Goal: Find specific page/section: Find specific page/section

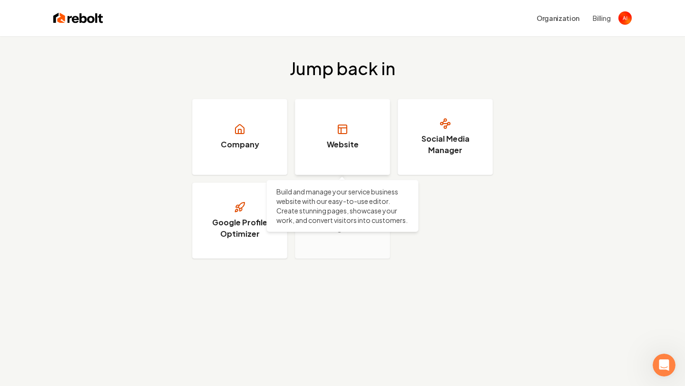
click at [326, 140] on link "Website" at bounding box center [342, 137] width 95 height 76
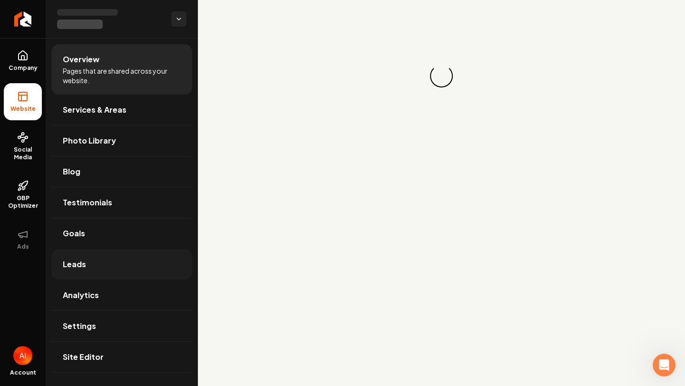
click at [105, 263] on link "Leads" at bounding box center [121, 264] width 141 height 30
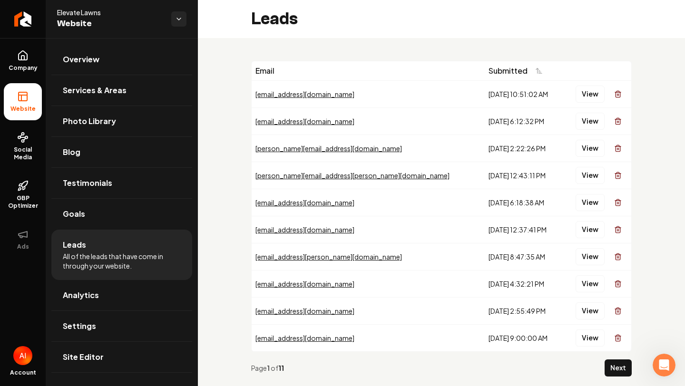
scroll to position [20, 0]
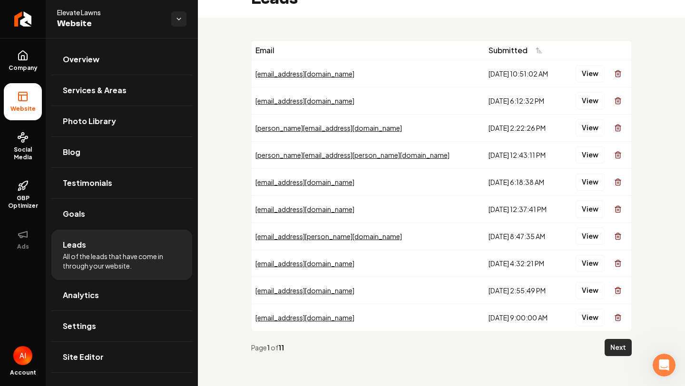
click at [610, 345] on button "Next" at bounding box center [618, 347] width 27 height 17
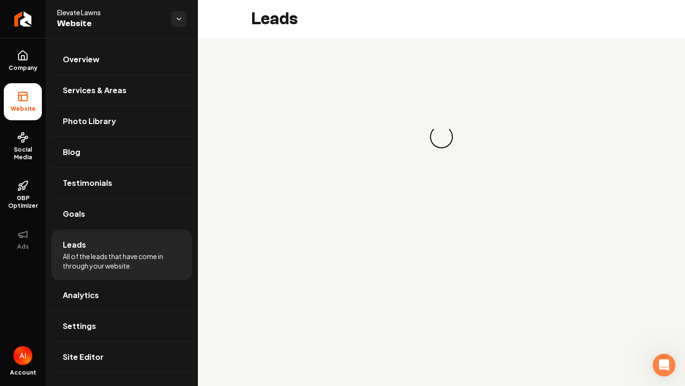
scroll to position [0, 0]
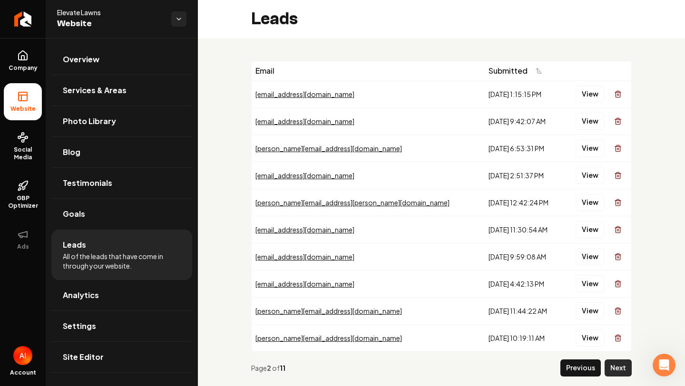
click at [607, 365] on button "Next" at bounding box center [618, 368] width 27 height 17
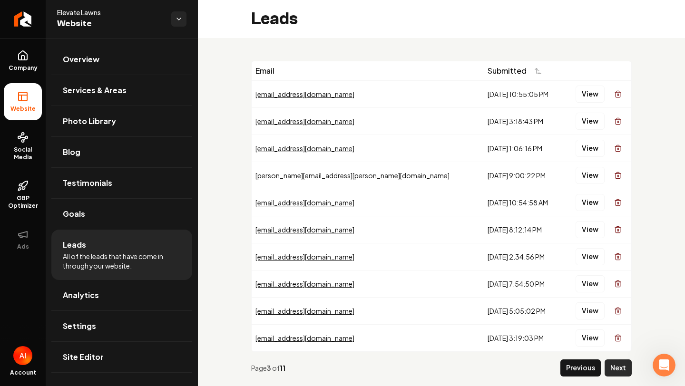
click at [607, 365] on button "Next" at bounding box center [618, 368] width 27 height 17
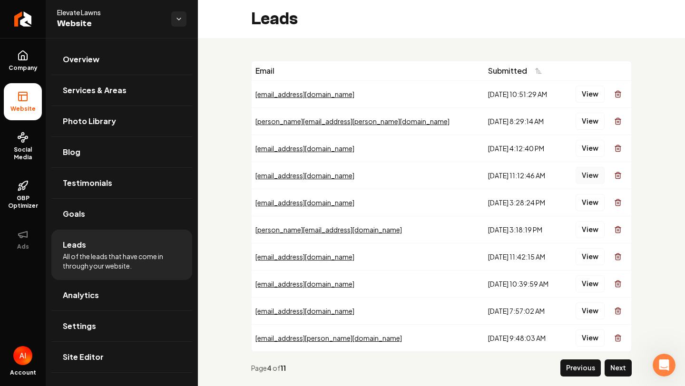
click at [593, 174] on button "View" at bounding box center [589, 175] width 29 height 17
click at [585, 233] on button "View" at bounding box center [589, 229] width 29 height 17
click at [612, 365] on button "Next" at bounding box center [618, 368] width 27 height 17
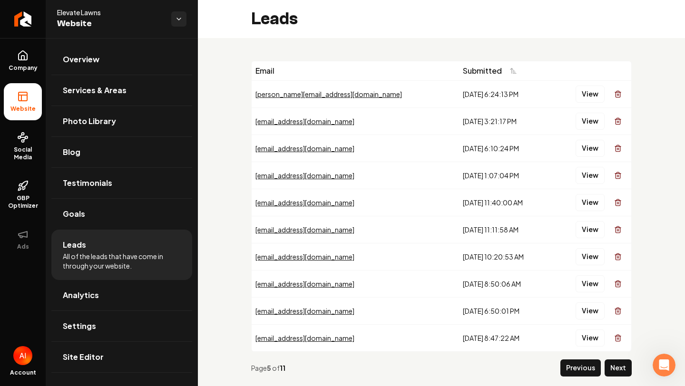
click at [612, 365] on button "Next" at bounding box center [618, 368] width 27 height 17
click at [614, 366] on button "Next" at bounding box center [618, 368] width 27 height 17
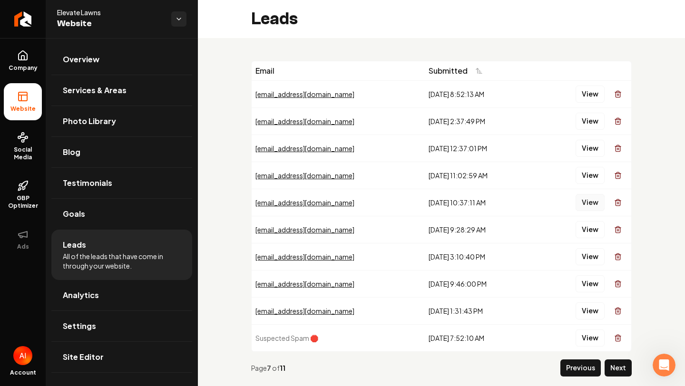
click at [586, 204] on button "View" at bounding box center [589, 202] width 29 height 17
click at [592, 286] on button "View" at bounding box center [589, 283] width 29 height 17
click at [590, 311] on button "View" at bounding box center [589, 310] width 29 height 17
click at [618, 356] on div "Page 7 of 11 Previous Next" at bounding box center [441, 368] width 380 height 32
click at [619, 359] on div "Page 7 of 11 Previous Next" at bounding box center [441, 368] width 380 height 32
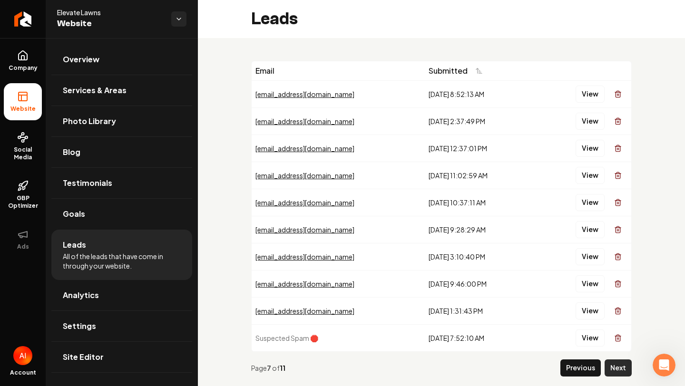
click at [620, 365] on button "Next" at bounding box center [618, 368] width 27 height 17
click at [583, 120] on button "View" at bounding box center [589, 121] width 29 height 17
click at [595, 150] on button "View" at bounding box center [589, 148] width 29 height 17
click at [595, 170] on button "View" at bounding box center [589, 175] width 29 height 17
click at [593, 198] on button "View" at bounding box center [589, 202] width 29 height 17
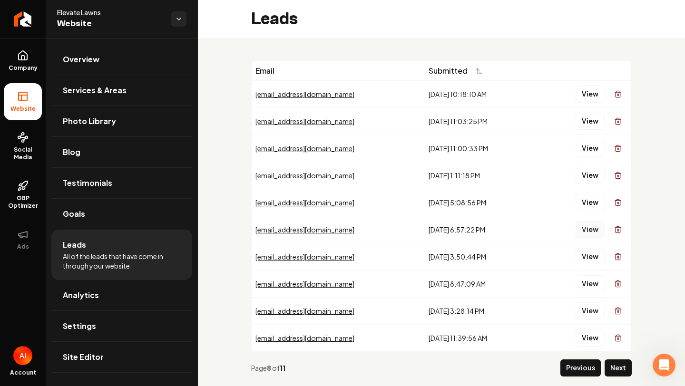
click at [596, 224] on button "View" at bounding box center [589, 229] width 29 height 17
click at [583, 261] on button "View" at bounding box center [589, 256] width 29 height 17
click at [591, 288] on button "View" at bounding box center [589, 283] width 29 height 17
click at [591, 302] on div "View" at bounding box center [582, 311] width 89 height 19
click at [591, 305] on button "View" at bounding box center [589, 310] width 29 height 17
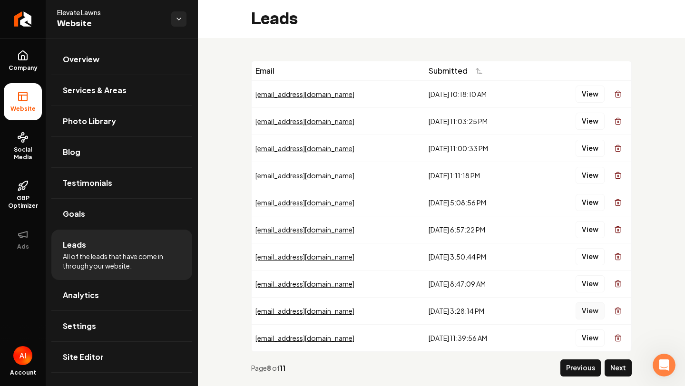
click at [589, 311] on button "View" at bounding box center [589, 310] width 29 height 17
click at [597, 335] on button "View" at bounding box center [589, 338] width 29 height 17
click at [610, 371] on button "Next" at bounding box center [618, 368] width 27 height 17
click at [572, 160] on td "View" at bounding box center [583, 148] width 97 height 27
click at [580, 162] on td "View" at bounding box center [583, 175] width 97 height 27
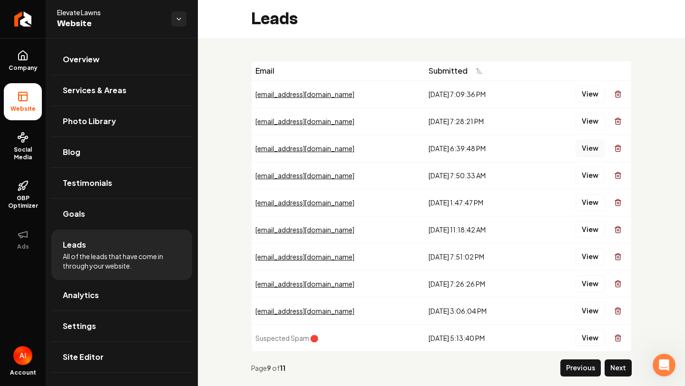
click at [584, 154] on button "View" at bounding box center [589, 148] width 29 height 17
click at [592, 182] on button "View" at bounding box center [589, 175] width 29 height 17
click at [592, 213] on td "View" at bounding box center [583, 202] width 97 height 27
click at [591, 207] on button "View" at bounding box center [589, 202] width 29 height 17
click at [615, 356] on div "Page 9 of 11 Previous Next" at bounding box center [441, 368] width 380 height 32
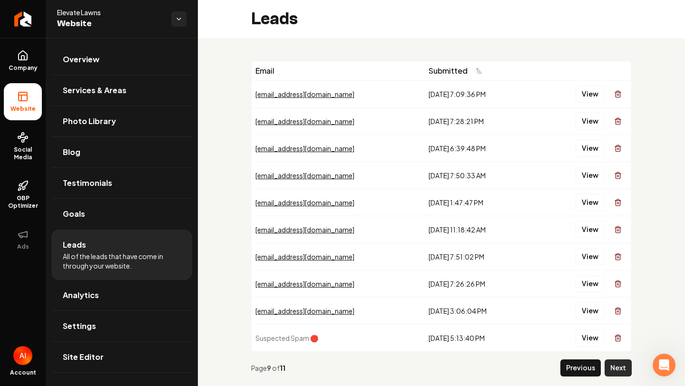
click at [614, 363] on button "Next" at bounding box center [618, 368] width 27 height 17
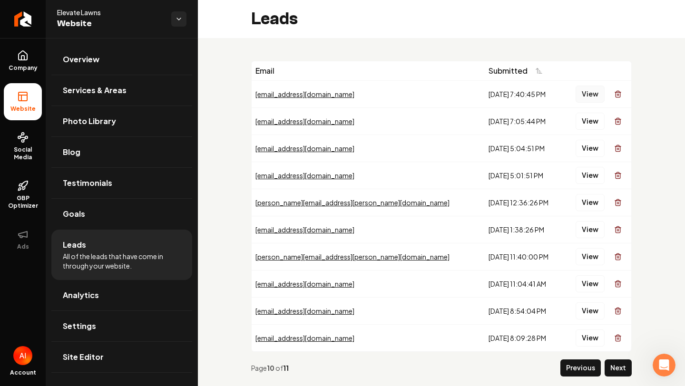
click at [584, 95] on button "View" at bounding box center [589, 94] width 29 height 17
click at [589, 118] on button "View" at bounding box center [589, 121] width 29 height 17
click at [595, 152] on button "View" at bounding box center [589, 148] width 29 height 17
click at [593, 184] on div "View" at bounding box center [596, 175] width 61 height 19
click at [594, 202] on button "View" at bounding box center [589, 202] width 29 height 17
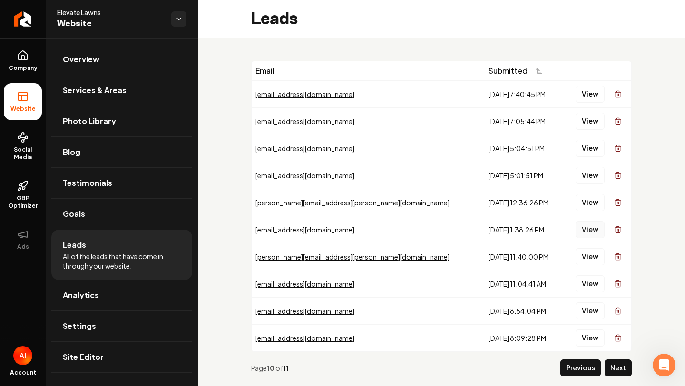
click at [583, 224] on button "View" at bounding box center [589, 229] width 29 height 17
click at [589, 255] on button "View" at bounding box center [589, 256] width 29 height 17
click at [584, 278] on button "View" at bounding box center [589, 283] width 29 height 17
click at [590, 308] on button "View" at bounding box center [589, 310] width 29 height 17
click at [591, 335] on button "View" at bounding box center [589, 338] width 29 height 17
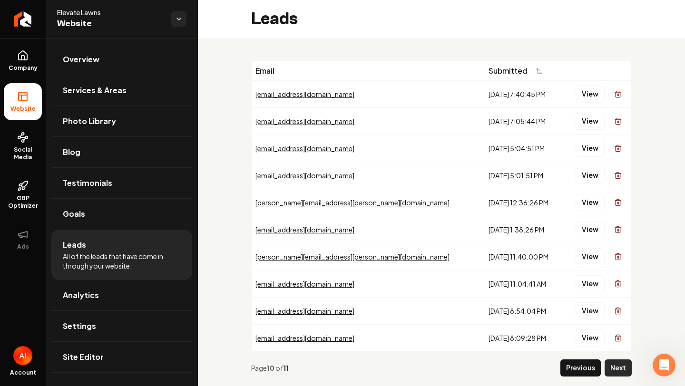
click at [614, 362] on button "Next" at bounding box center [618, 368] width 27 height 17
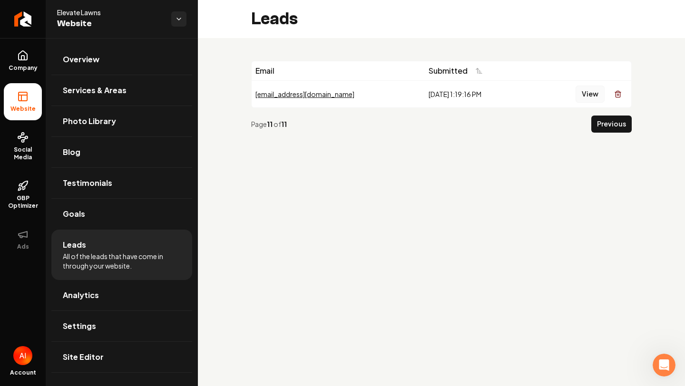
click at [588, 100] on button "View" at bounding box center [589, 94] width 29 height 17
click at [613, 138] on div "Page 11 of 11 Previous" at bounding box center [441, 124] width 380 height 32
click at [609, 130] on button "Previous" at bounding box center [611, 124] width 40 height 17
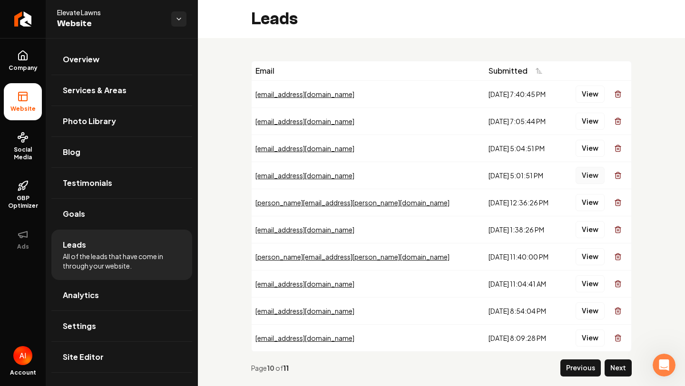
click at [582, 180] on button "View" at bounding box center [589, 175] width 29 height 17
click at [594, 151] on button "View" at bounding box center [589, 148] width 29 height 17
click at [596, 119] on button "View" at bounding box center [589, 121] width 29 height 17
click at [595, 361] on button "Previous" at bounding box center [580, 368] width 40 height 17
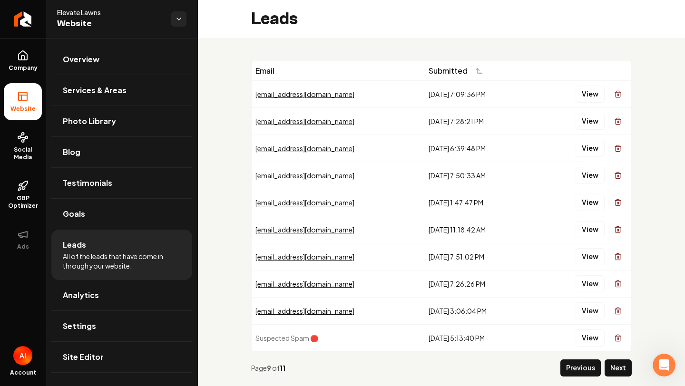
click at [594, 285] on button "View" at bounding box center [589, 283] width 29 height 17
click at [592, 254] on button "View" at bounding box center [589, 256] width 29 height 17
click at [590, 238] on div "View" at bounding box center [582, 229] width 89 height 19
click at [590, 231] on button "View" at bounding box center [589, 229] width 29 height 17
click at [590, 206] on button "View" at bounding box center [589, 202] width 29 height 17
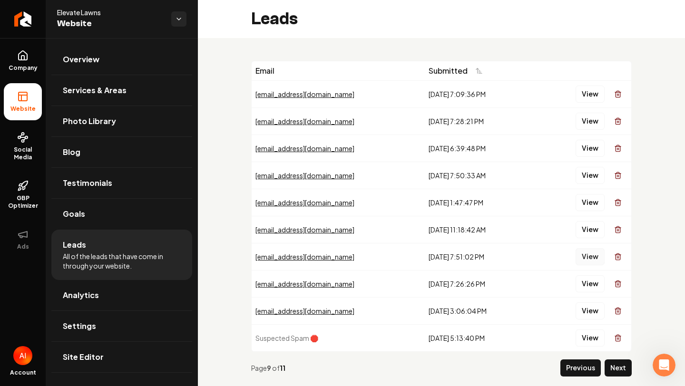
click at [582, 262] on button "View" at bounding box center [589, 256] width 29 height 17
click at [601, 277] on button "View" at bounding box center [589, 283] width 29 height 17
click at [595, 310] on button "View" at bounding box center [589, 310] width 29 height 17
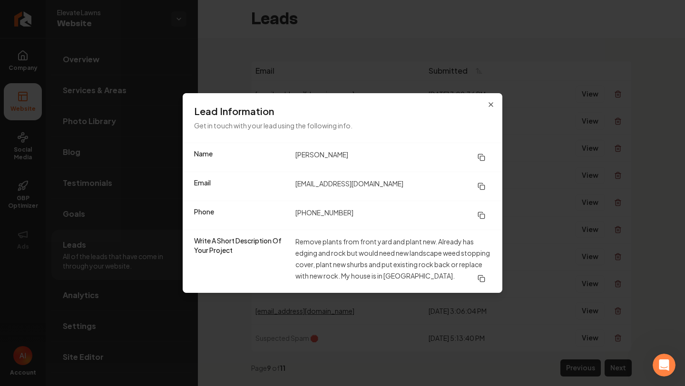
drag, startPoint x: 316, startPoint y: 157, endPoint x: 322, endPoint y: 158, distance: 6.3
click at [321, 157] on dd "[PERSON_NAME]" at bounding box center [392, 157] width 195 height 17
click at [326, 159] on dd "[PERSON_NAME]" at bounding box center [392, 157] width 195 height 17
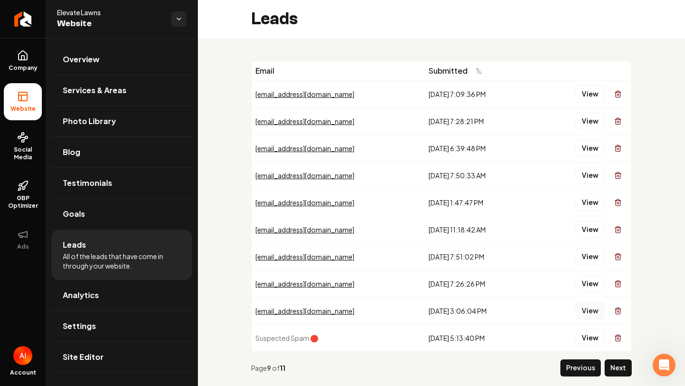
click at [588, 311] on button "View" at bounding box center [589, 310] width 29 height 17
click at [596, 365] on button "Previous" at bounding box center [580, 368] width 40 height 17
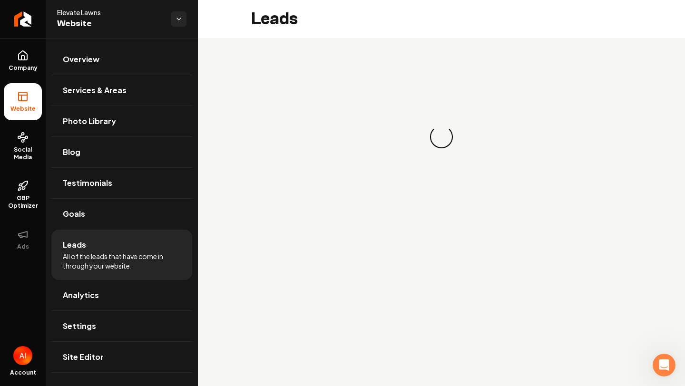
click at [596, 365] on main "Leads Loading... Loading..." at bounding box center [441, 193] width 487 height 386
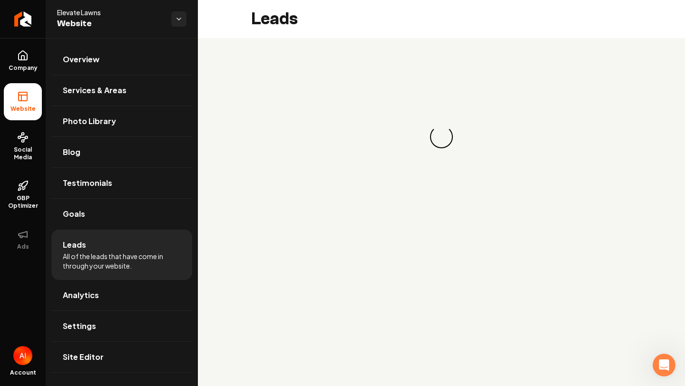
click at [596, 365] on main "Leads Loading... Loading..." at bounding box center [441, 193] width 487 height 386
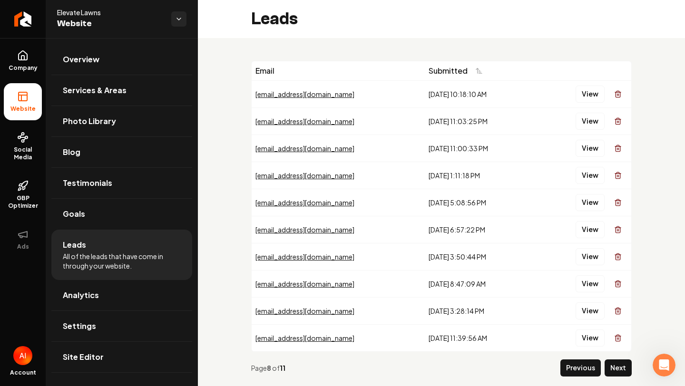
click at [596, 365] on button "Previous" at bounding box center [580, 368] width 40 height 17
click at [596, 365] on main "Leads Email Submitted [EMAIL_ADDRESS][DOMAIN_NAME] [DATE] 10:18:10 AM View [EMA…" at bounding box center [441, 193] width 487 height 386
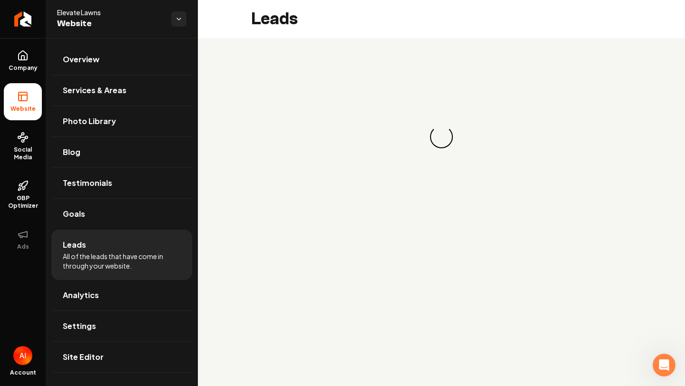
click at [596, 365] on main "Leads Loading... Loading..." at bounding box center [441, 193] width 487 height 386
click at [595, 365] on main "Leads Loading... Loading..." at bounding box center [441, 193] width 487 height 386
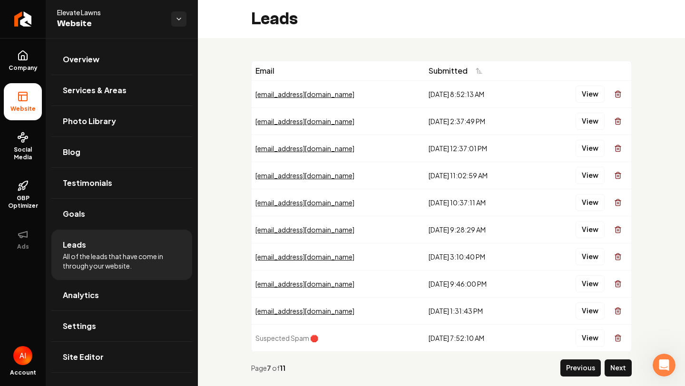
click at [595, 365] on button "Previous" at bounding box center [580, 368] width 40 height 17
click at [595, 365] on main "Leads Email Submitted [EMAIL_ADDRESS][DOMAIN_NAME] [DATE] 8:52:13 AM View [EMAI…" at bounding box center [441, 193] width 487 height 386
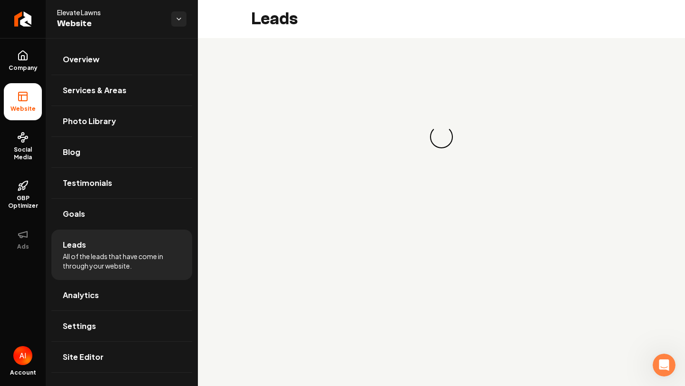
click at [595, 365] on main "Leads Loading... Loading..." at bounding box center [441, 193] width 487 height 386
click at [596, 365] on main "Leads Loading... Loading..." at bounding box center [441, 193] width 487 height 386
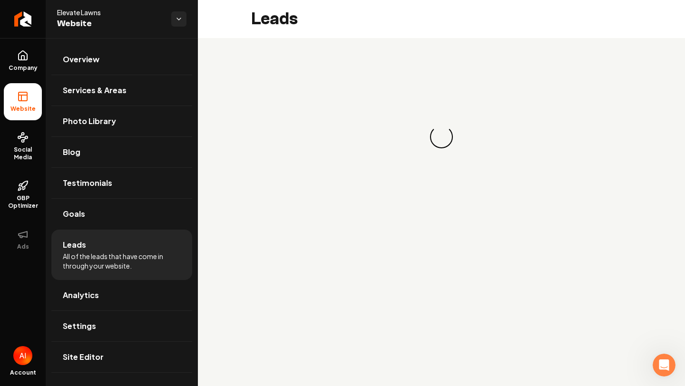
click at [596, 366] on main "Leads Loading... Loading..." at bounding box center [441, 193] width 487 height 386
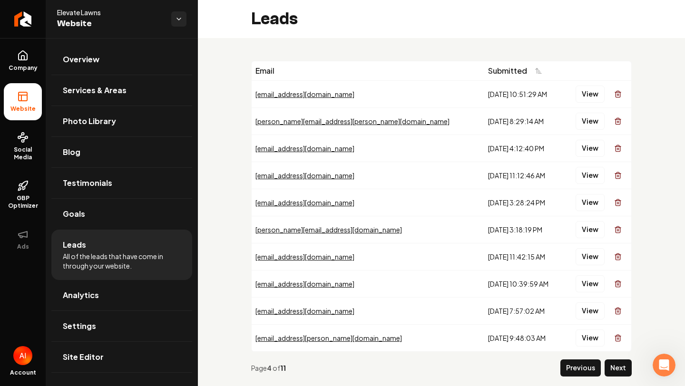
click at [596, 366] on button "Previous" at bounding box center [580, 368] width 40 height 17
click at [596, 366] on main "Leads Email Submitted [EMAIL_ADDRESS][DOMAIN_NAME] [DATE] 10:51:29 AM View [PER…" at bounding box center [441, 193] width 487 height 386
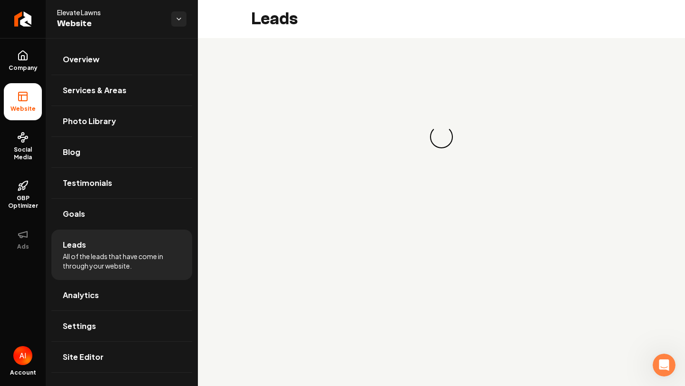
click at [596, 366] on main "Leads Loading... Loading..." at bounding box center [441, 193] width 487 height 386
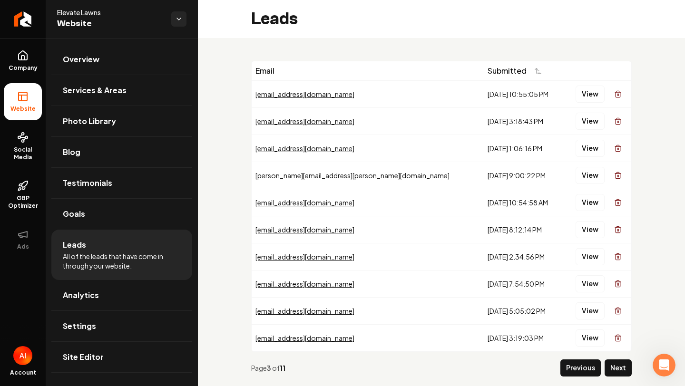
click at [596, 366] on button "Previous" at bounding box center [580, 368] width 40 height 17
click at [596, 366] on main "Leads Email Submitted [EMAIL_ADDRESS][DOMAIN_NAME] [DATE] 10:55:05 PM View [EMA…" at bounding box center [441, 193] width 487 height 386
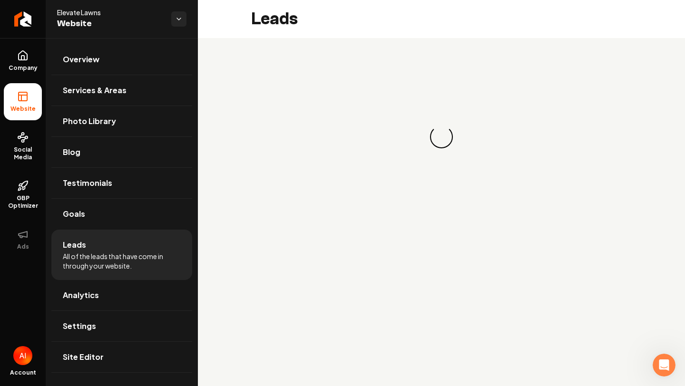
click at [596, 366] on main "Leads Loading... Loading..." at bounding box center [441, 193] width 487 height 386
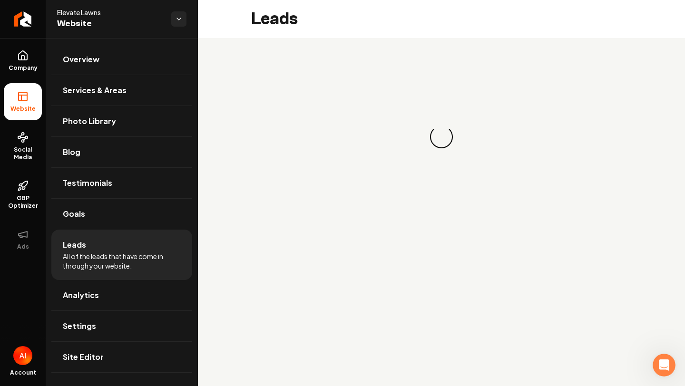
click at [596, 366] on main "Leads Loading... Loading..." at bounding box center [441, 193] width 487 height 386
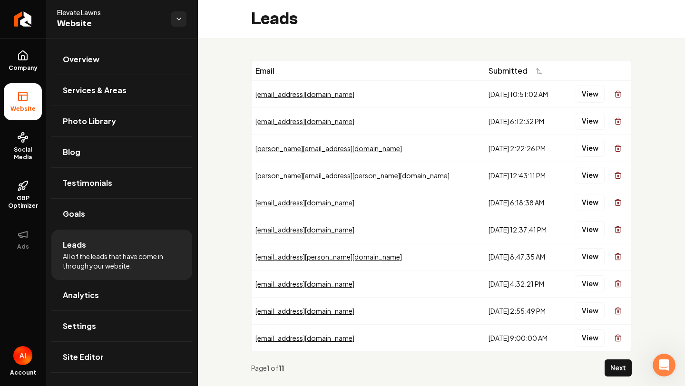
click at [596, 366] on div "Page 1 of 11" at bounding box center [426, 368] width 350 height 10
click at [595, 92] on button "View" at bounding box center [589, 94] width 29 height 17
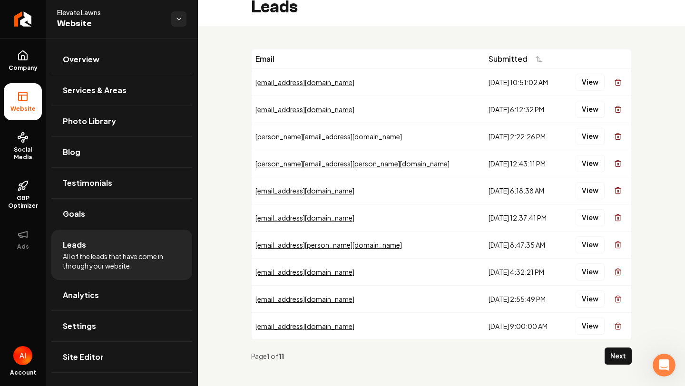
scroll to position [20, 0]
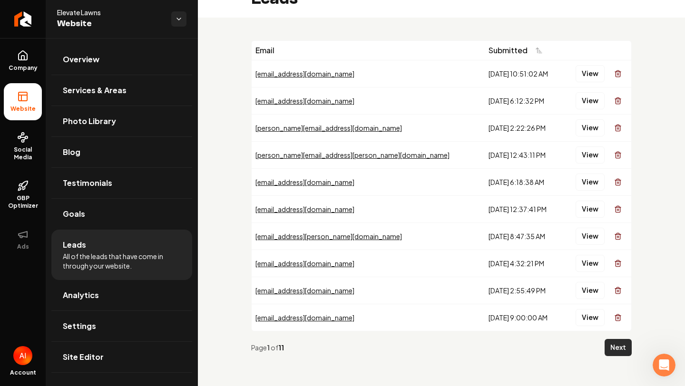
click at [619, 349] on button "Next" at bounding box center [618, 347] width 27 height 17
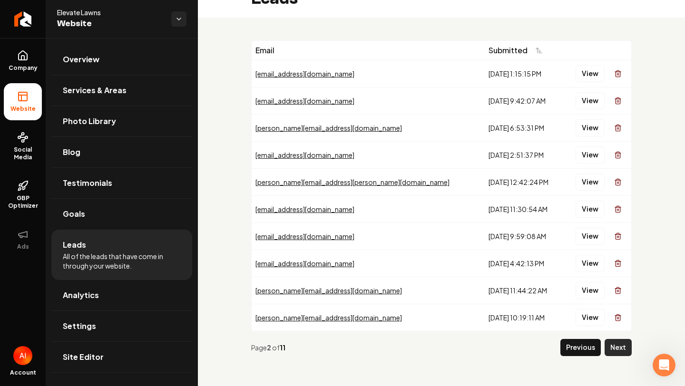
click at [611, 349] on button "Next" at bounding box center [618, 347] width 27 height 17
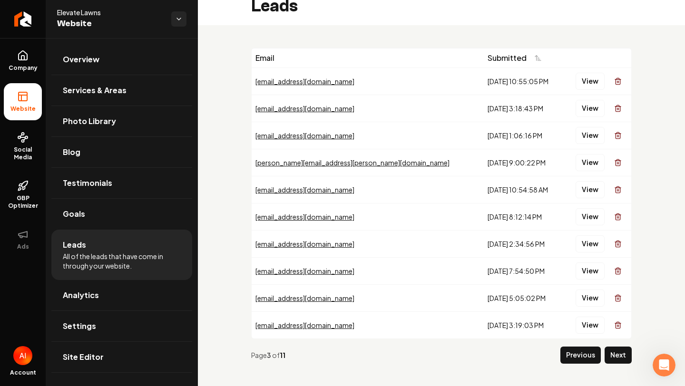
scroll to position [19, 0]
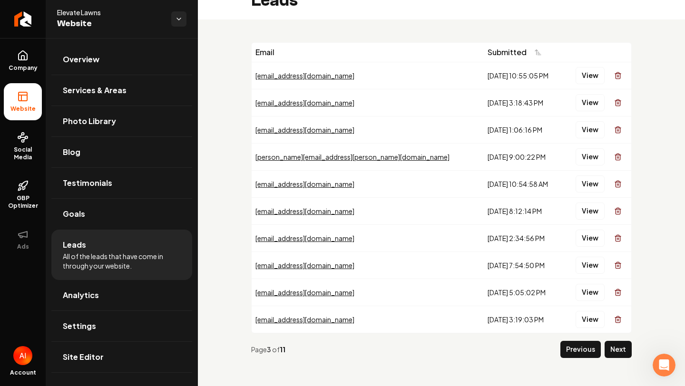
click at [614, 340] on div "Page 3 of 11 Previous Next" at bounding box center [441, 349] width 380 height 32
click at [615, 349] on button "Next" at bounding box center [618, 349] width 27 height 17
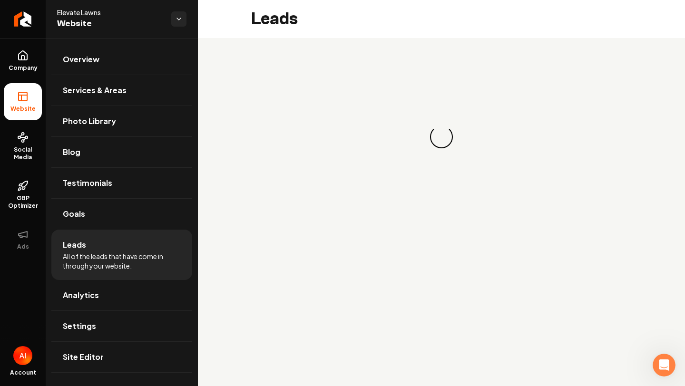
scroll to position [0, 0]
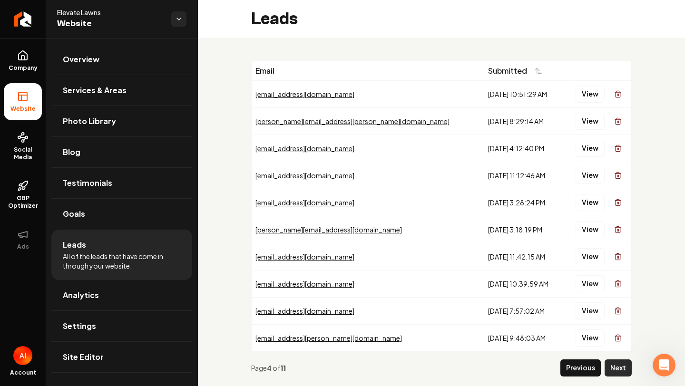
click at [614, 366] on button "Next" at bounding box center [618, 368] width 27 height 17
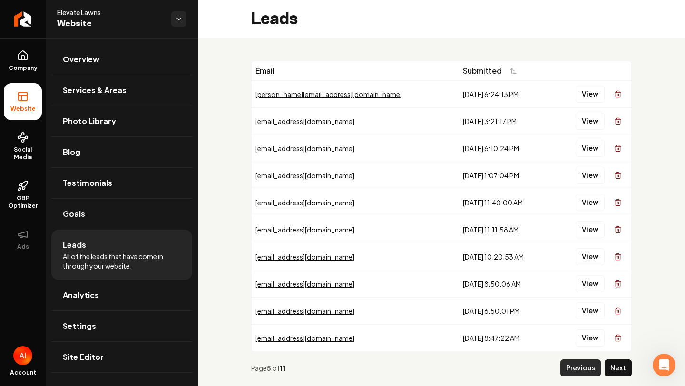
click at [587, 368] on button "Previous" at bounding box center [580, 368] width 40 height 17
click at [587, 369] on main "Leads Email Submitted [PERSON_NAME][EMAIL_ADDRESS][DOMAIN_NAME] [DATE] 6:24:13 …" at bounding box center [441, 193] width 487 height 386
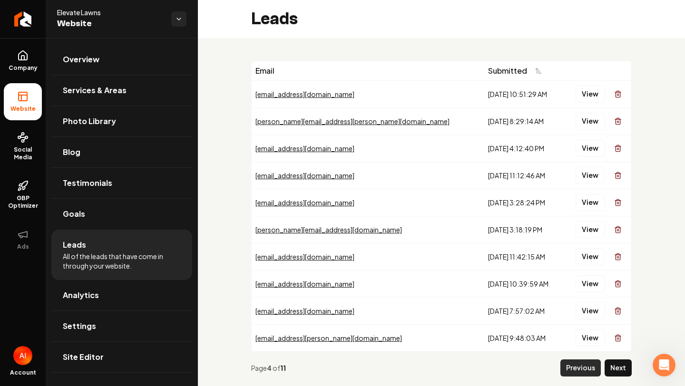
click at [570, 368] on button "Previous" at bounding box center [580, 368] width 40 height 17
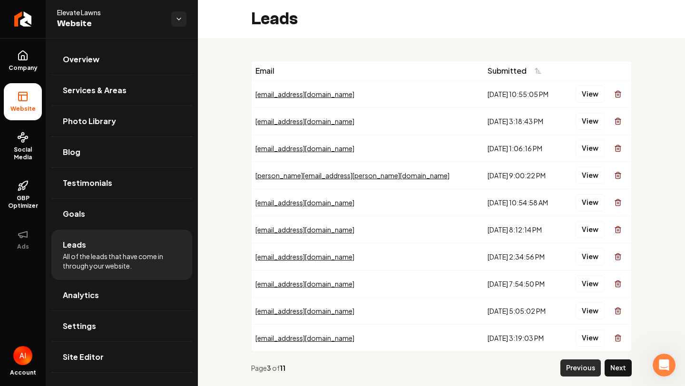
click at [570, 368] on button "Previous" at bounding box center [580, 368] width 40 height 17
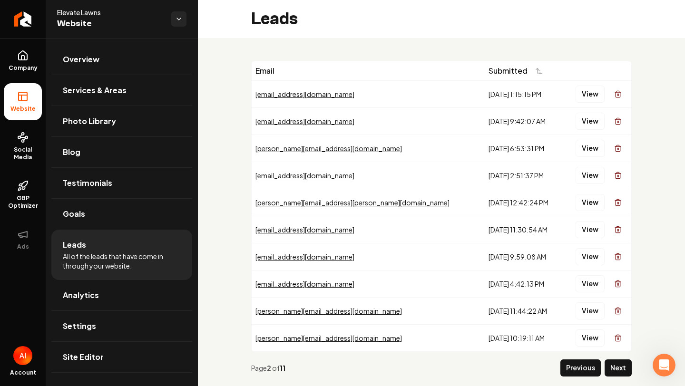
click at [570, 368] on button "Previous" at bounding box center [580, 368] width 40 height 17
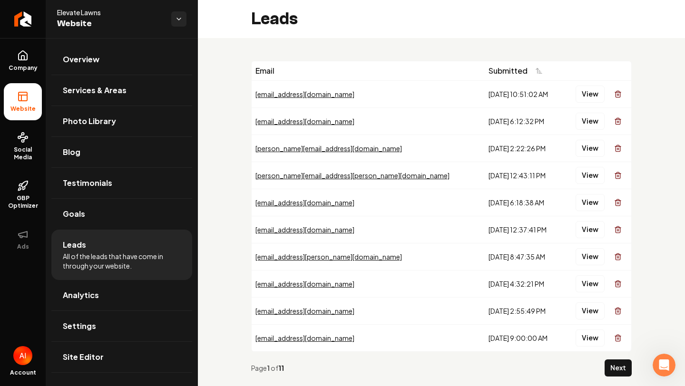
click at [570, 368] on div "Page 1 of 11" at bounding box center [426, 368] width 350 height 10
